Goal: Complete application form

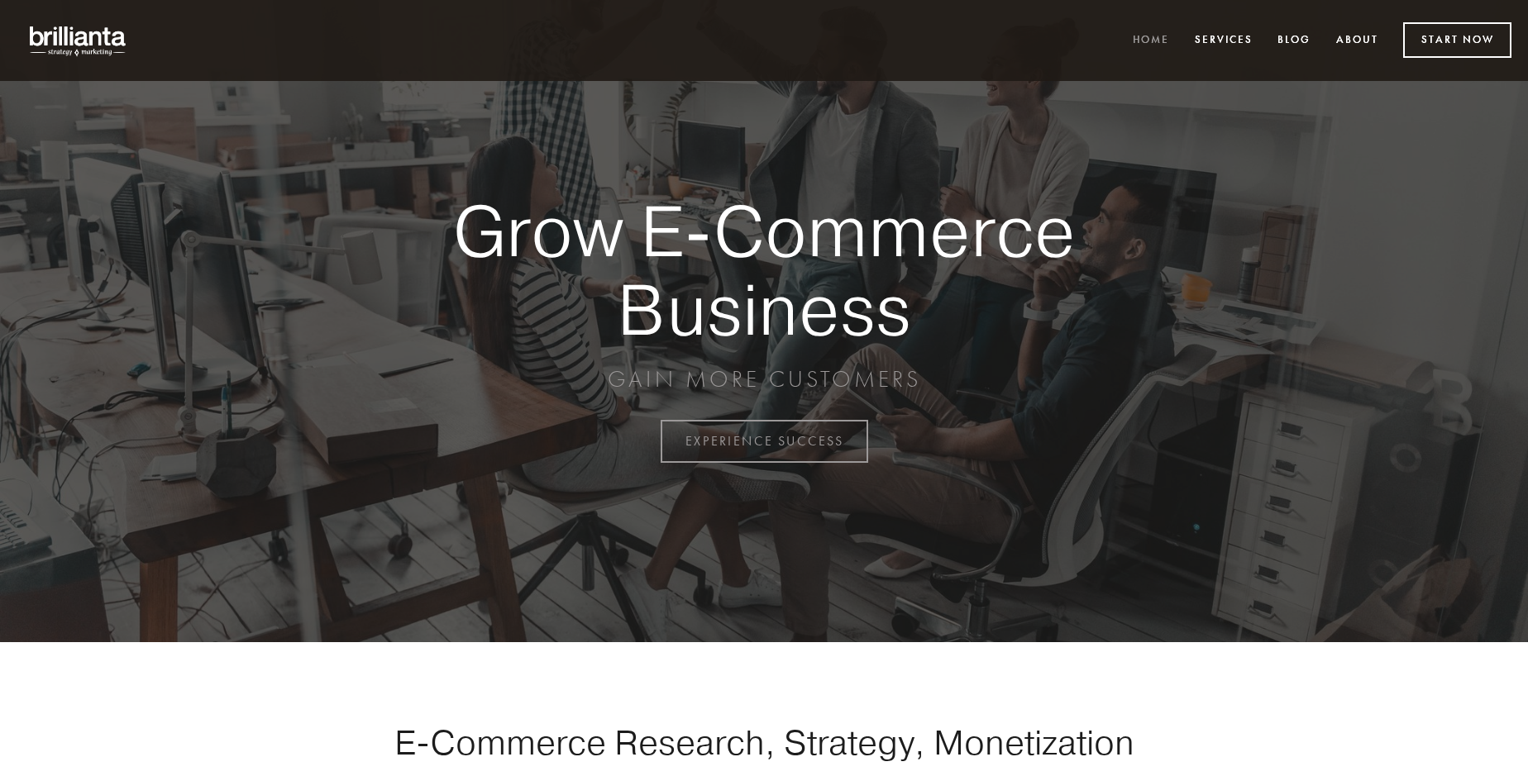
scroll to position [4334, 0]
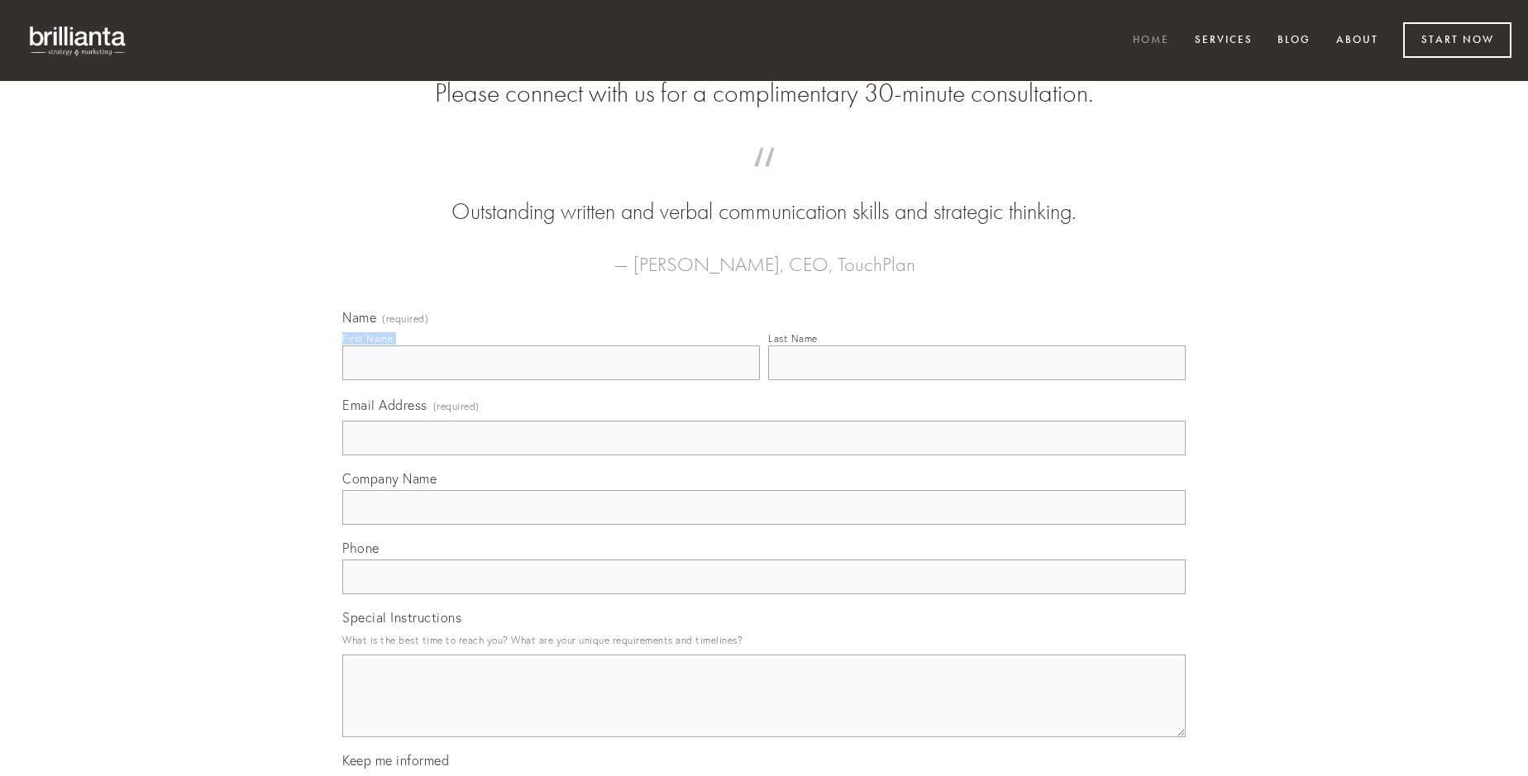
type input "[PERSON_NAME]"
click at [976, 380] on input "Last Name" at bounding box center [977, 363] width 418 height 35
type input "[PERSON_NAME]"
click at [764, 456] on input "Email Address (required)" at bounding box center [763, 438] width 843 height 35
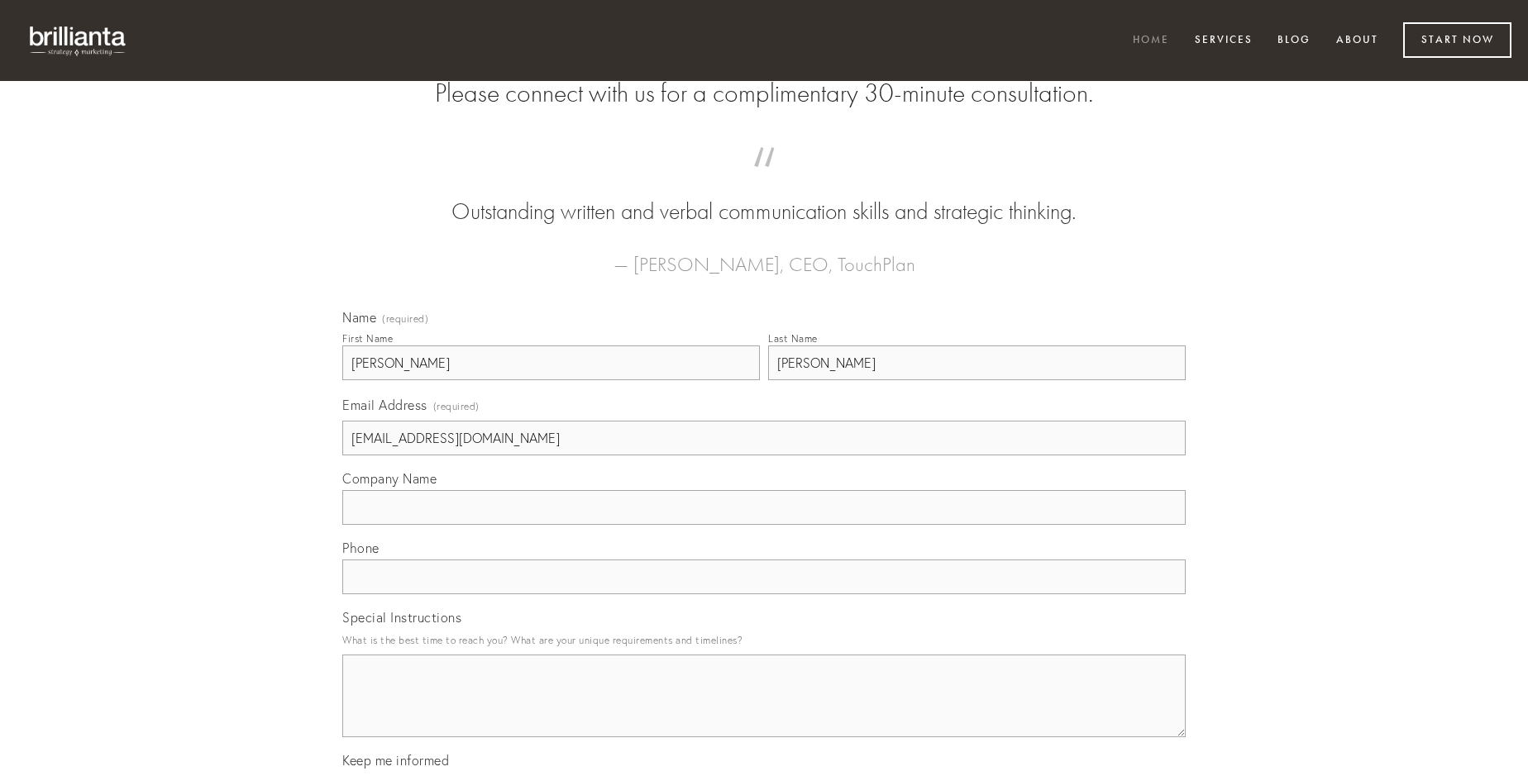
type input "[EMAIL_ADDRESS][DOMAIN_NAME]"
click at [764, 525] on input "Company Name" at bounding box center [763, 507] width 843 height 35
type input "atrox"
click at [764, 594] on input "text" at bounding box center [763, 577] width 843 height 35
click at [764, 711] on textarea "Special Instructions" at bounding box center [763, 696] width 843 height 83
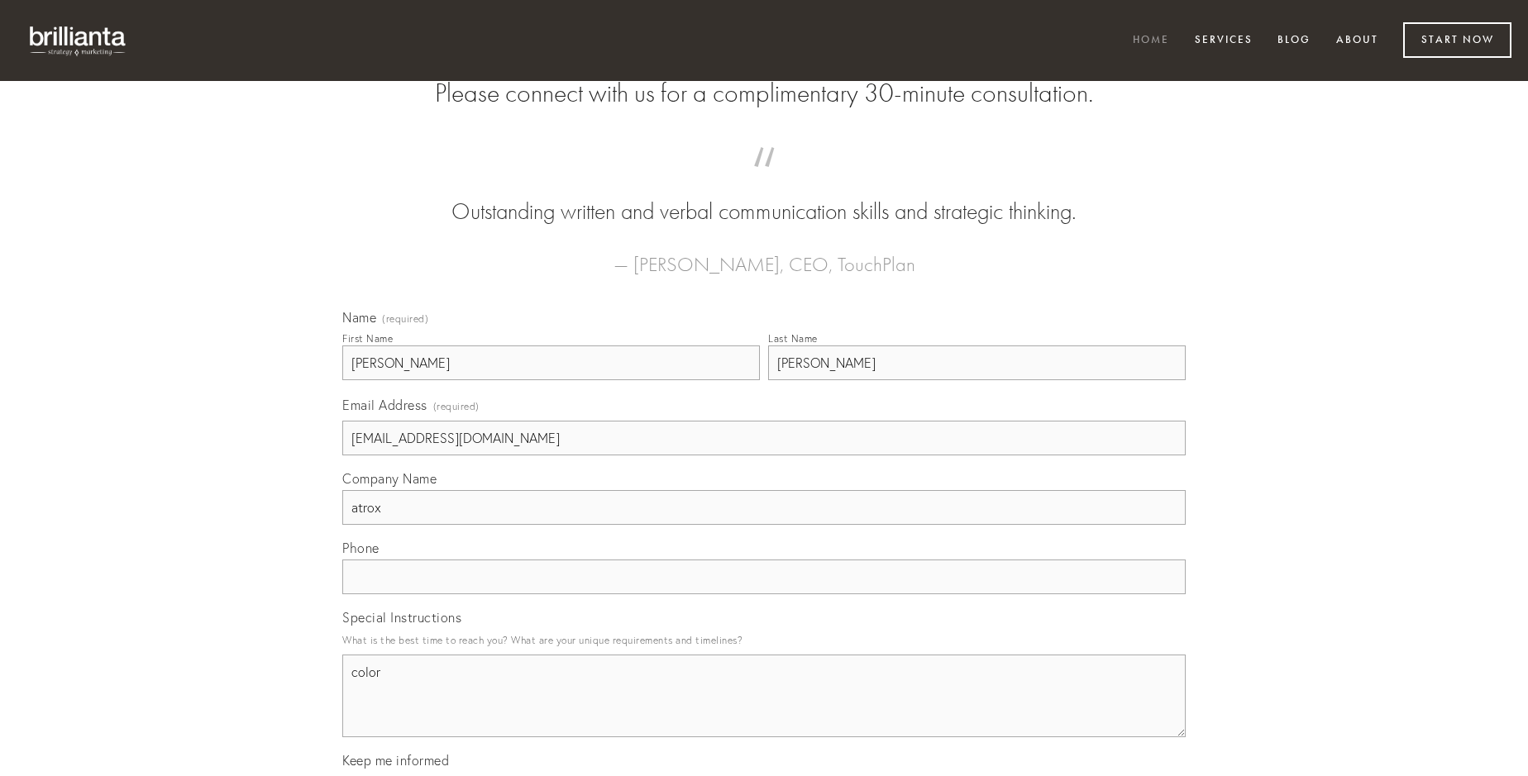
type textarea "color"
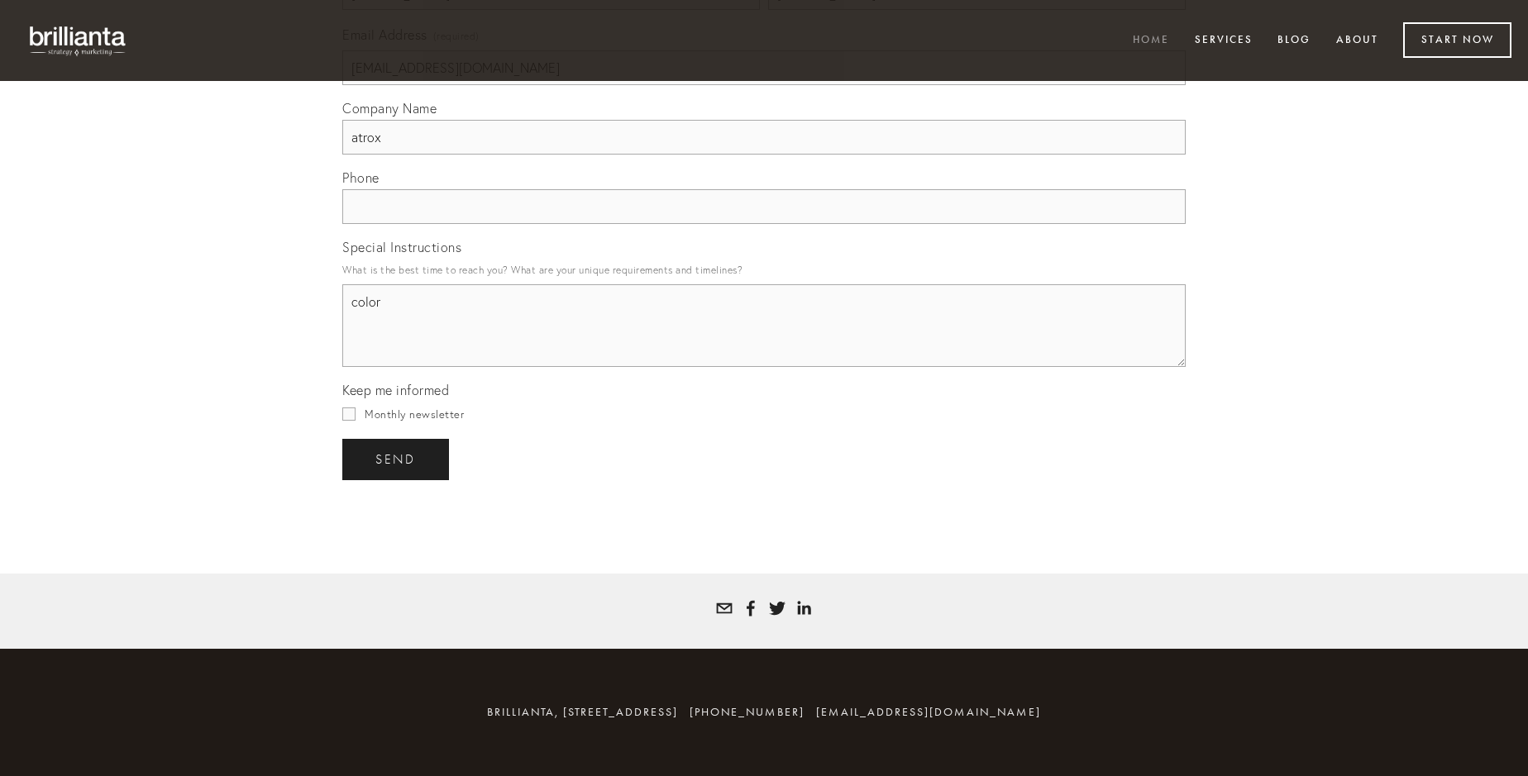
click at [397, 459] on span "send" at bounding box center [395, 459] width 41 height 15
